Goal: Check status: Check status

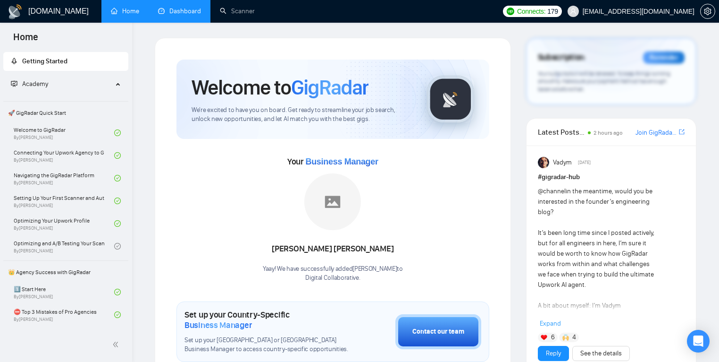
click at [179, 7] on link "Dashboard" at bounding box center [179, 11] width 43 height 8
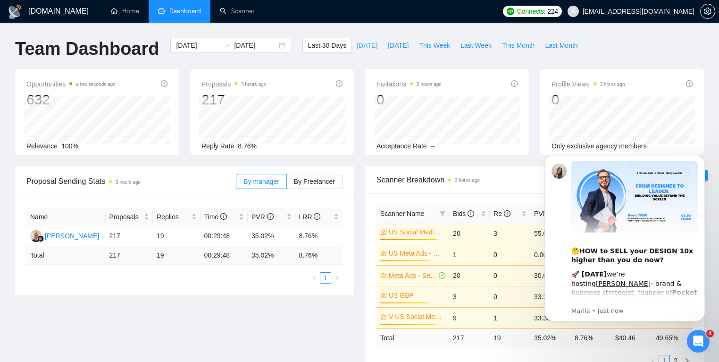
click at [357, 47] on span "[DATE]" at bounding box center [367, 45] width 21 height 10
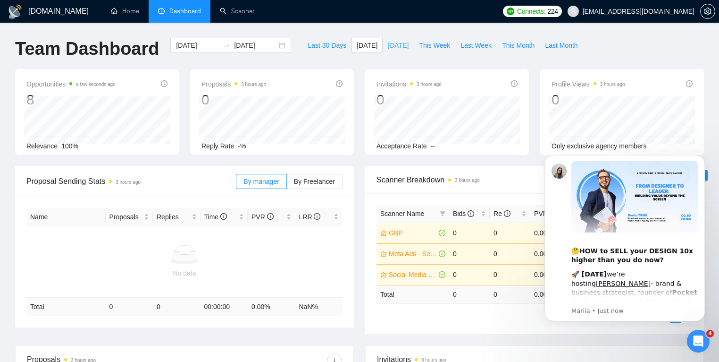
click at [404, 45] on span "[DATE]" at bounding box center [398, 45] width 21 height 10
type input "[DATE]"
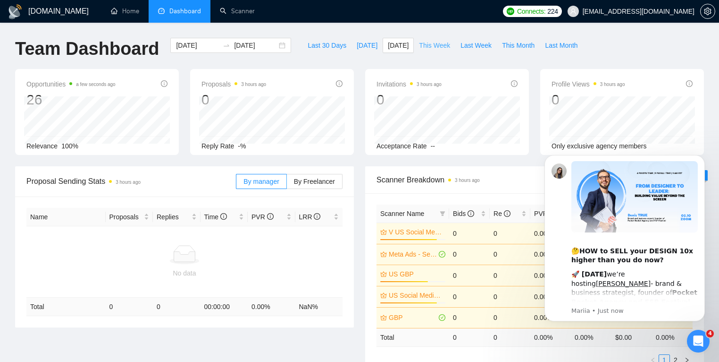
click at [432, 46] on span "This Week" at bounding box center [434, 45] width 31 height 10
type input "[DATE]"
click at [479, 49] on span "Last Week" at bounding box center [476, 45] width 31 height 10
type input "[DATE]"
